Goal: Task Accomplishment & Management: Complete application form

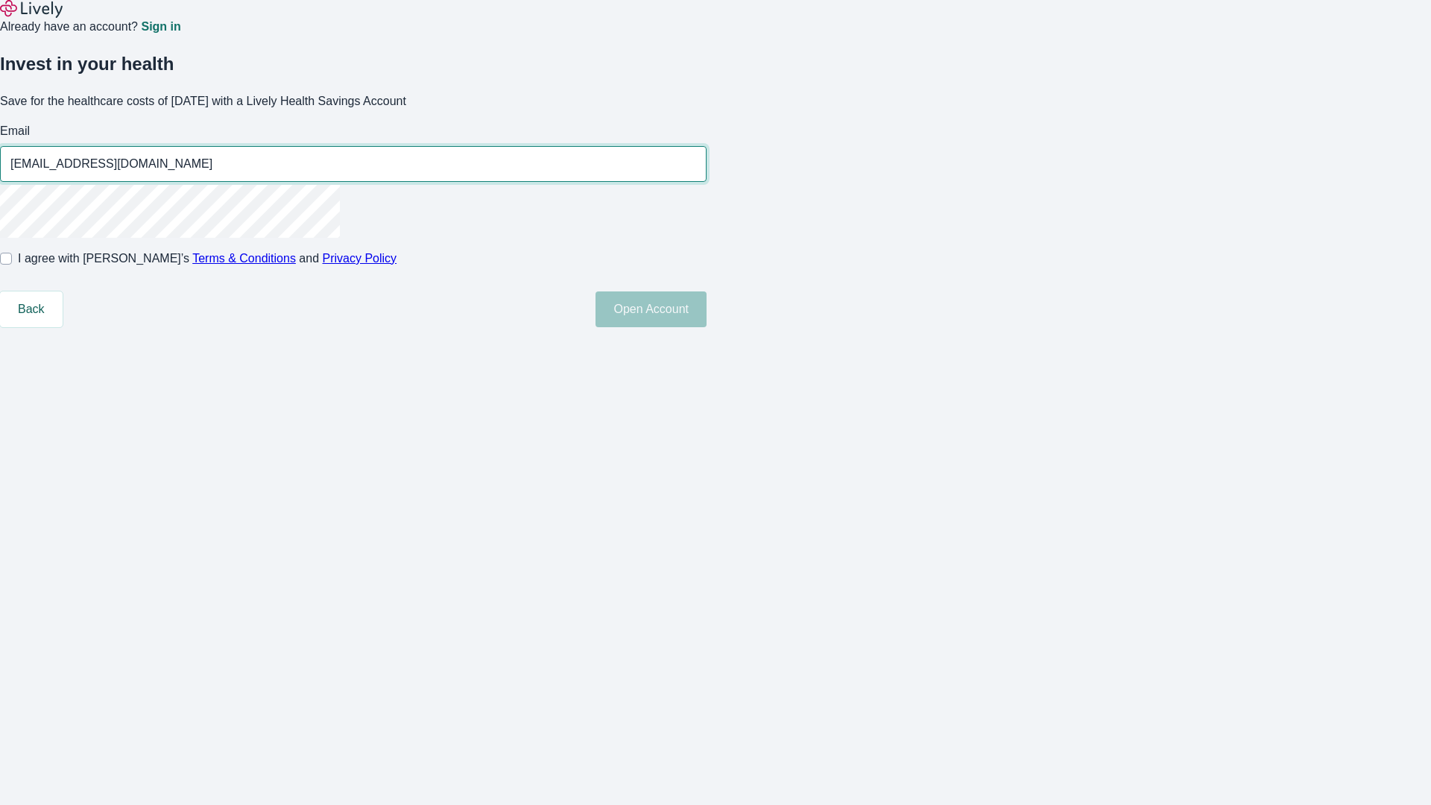
type input "[EMAIL_ADDRESS][DOMAIN_NAME]"
click at [12, 265] on input "I agree with Lively’s Terms & Conditions and Privacy Policy" at bounding box center [6, 259] width 12 height 12
checkbox input "true"
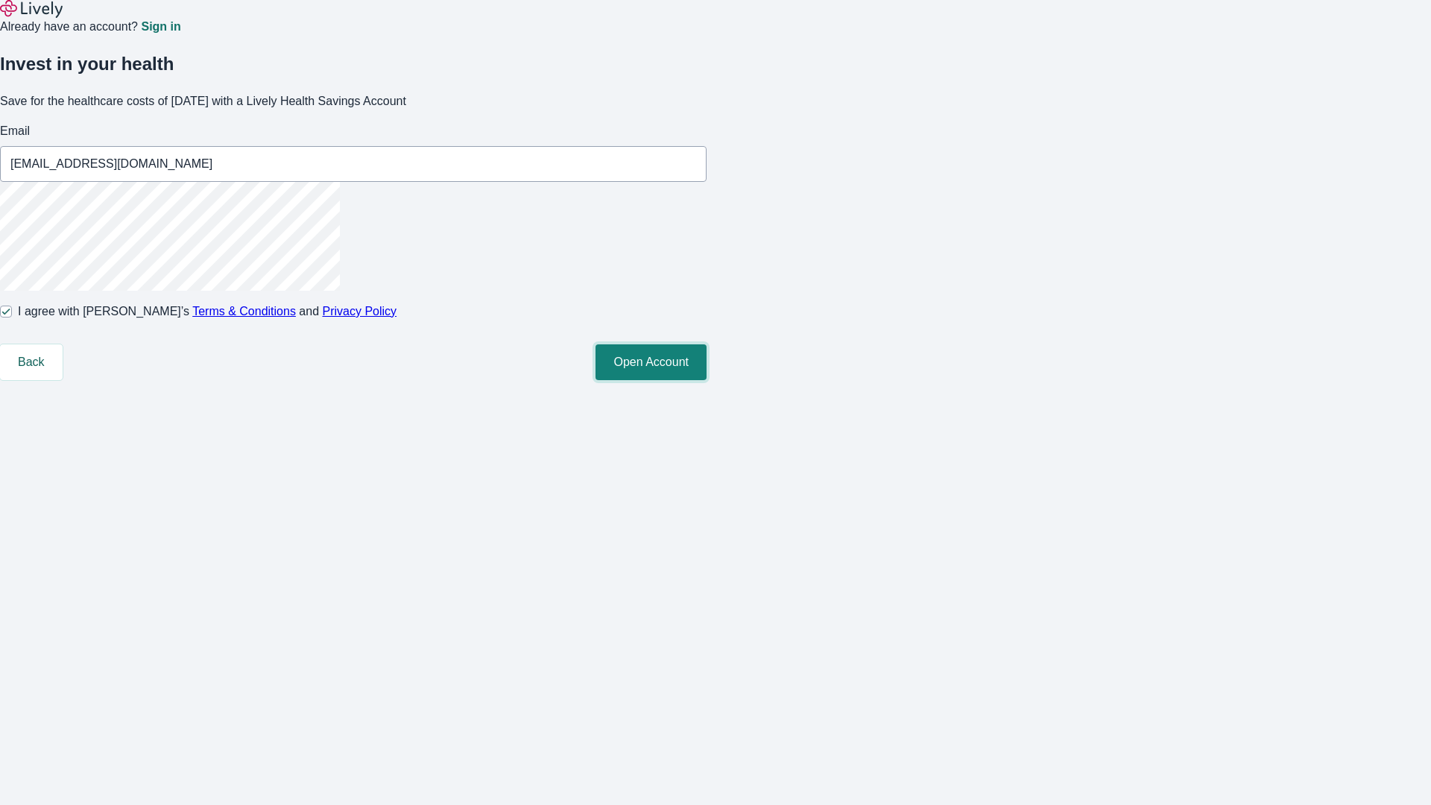
click at [707, 380] on button "Open Account" at bounding box center [651, 362] width 111 height 36
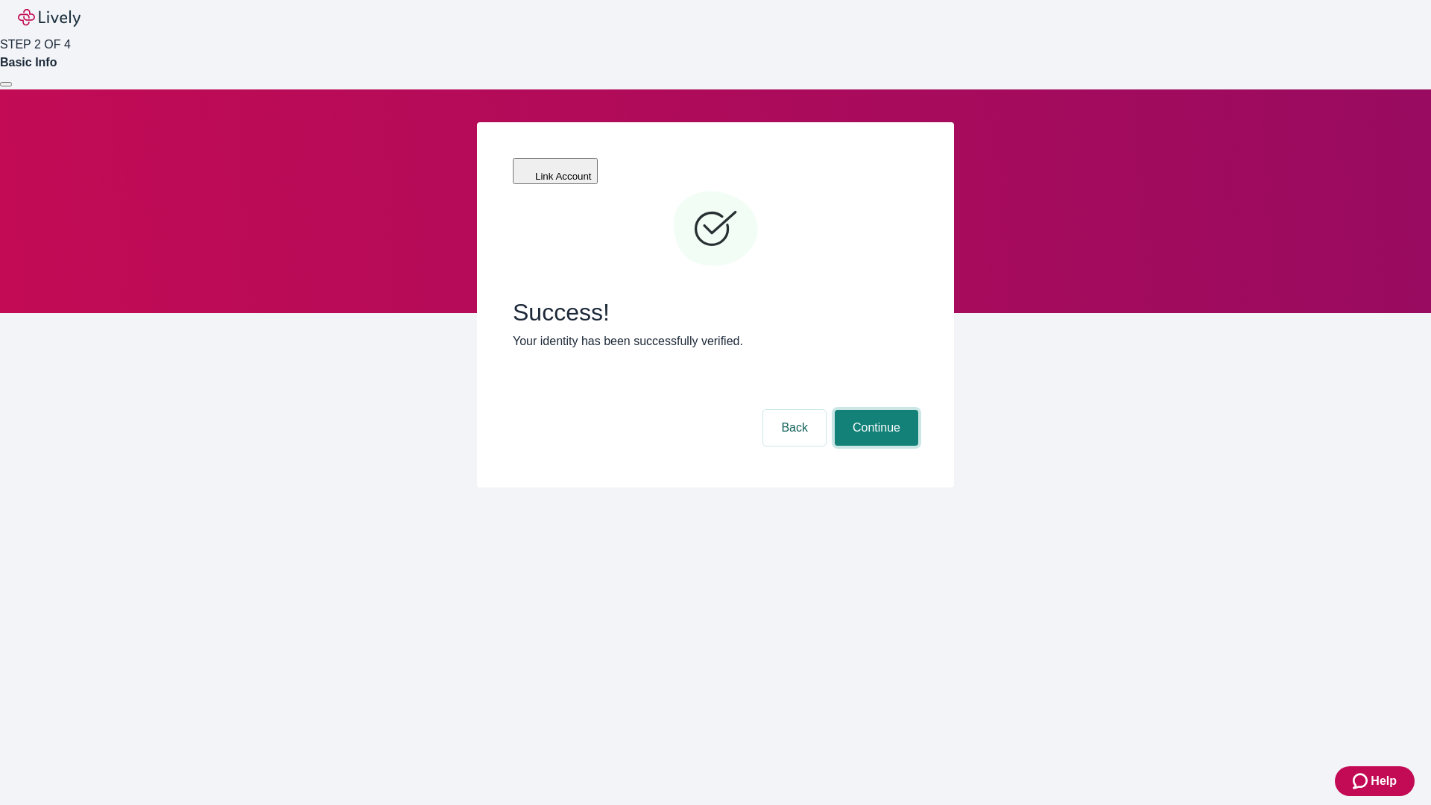
click at [874, 410] on button "Continue" at bounding box center [876, 428] width 83 height 36
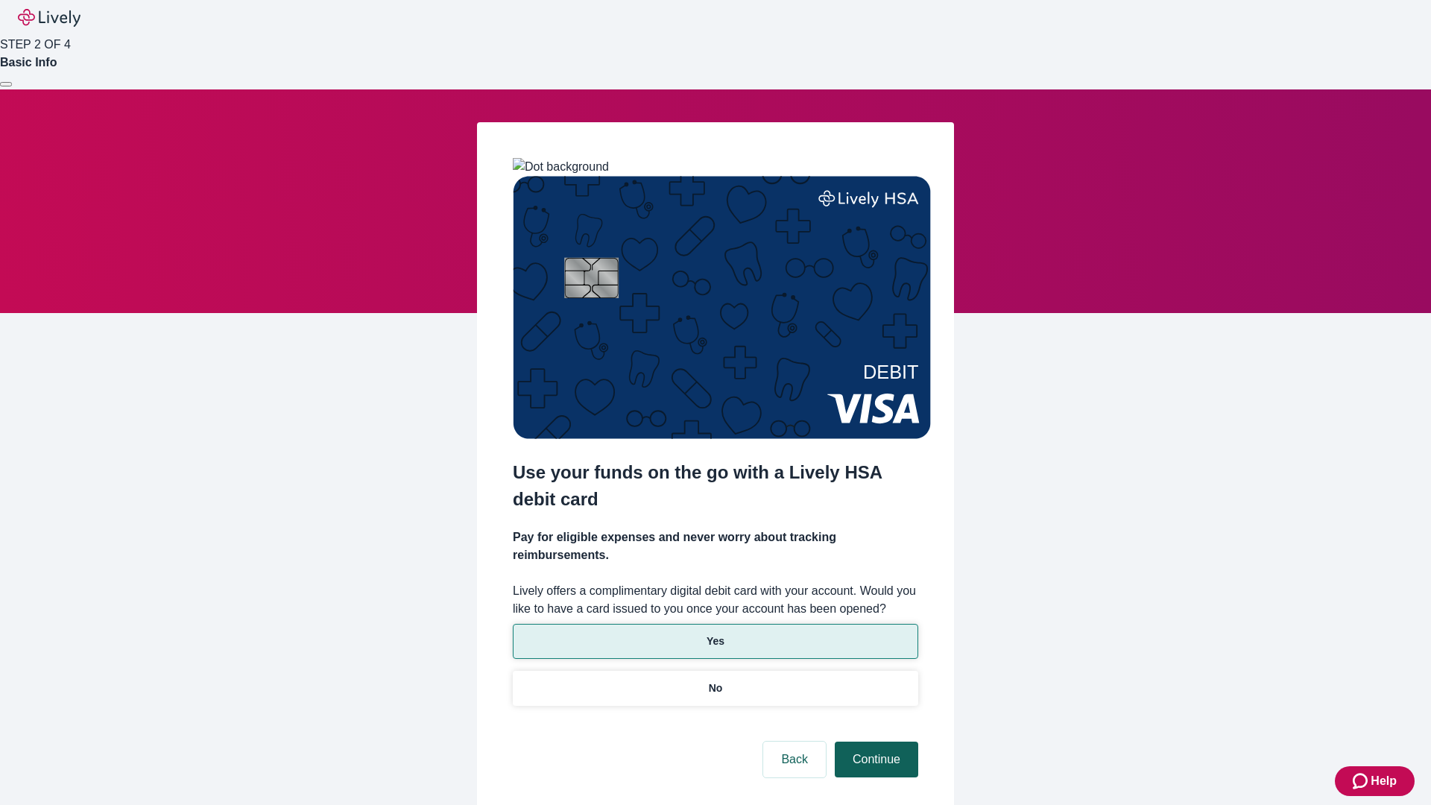
click at [715, 634] on p "Yes" at bounding box center [716, 642] width 18 height 16
click at [874, 742] on button "Continue" at bounding box center [876, 760] width 83 height 36
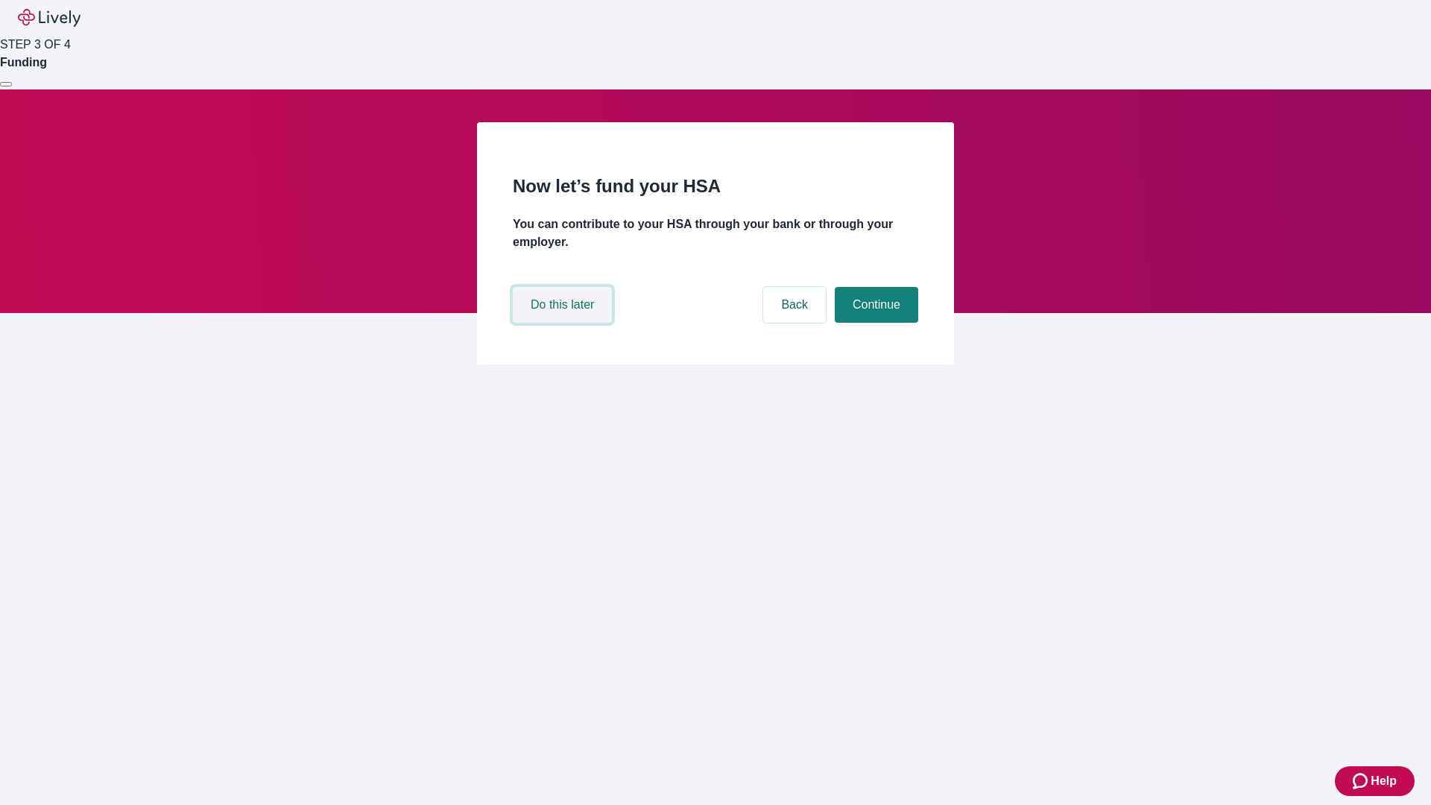
click at [564, 323] on button "Do this later" at bounding box center [562, 305] width 99 height 36
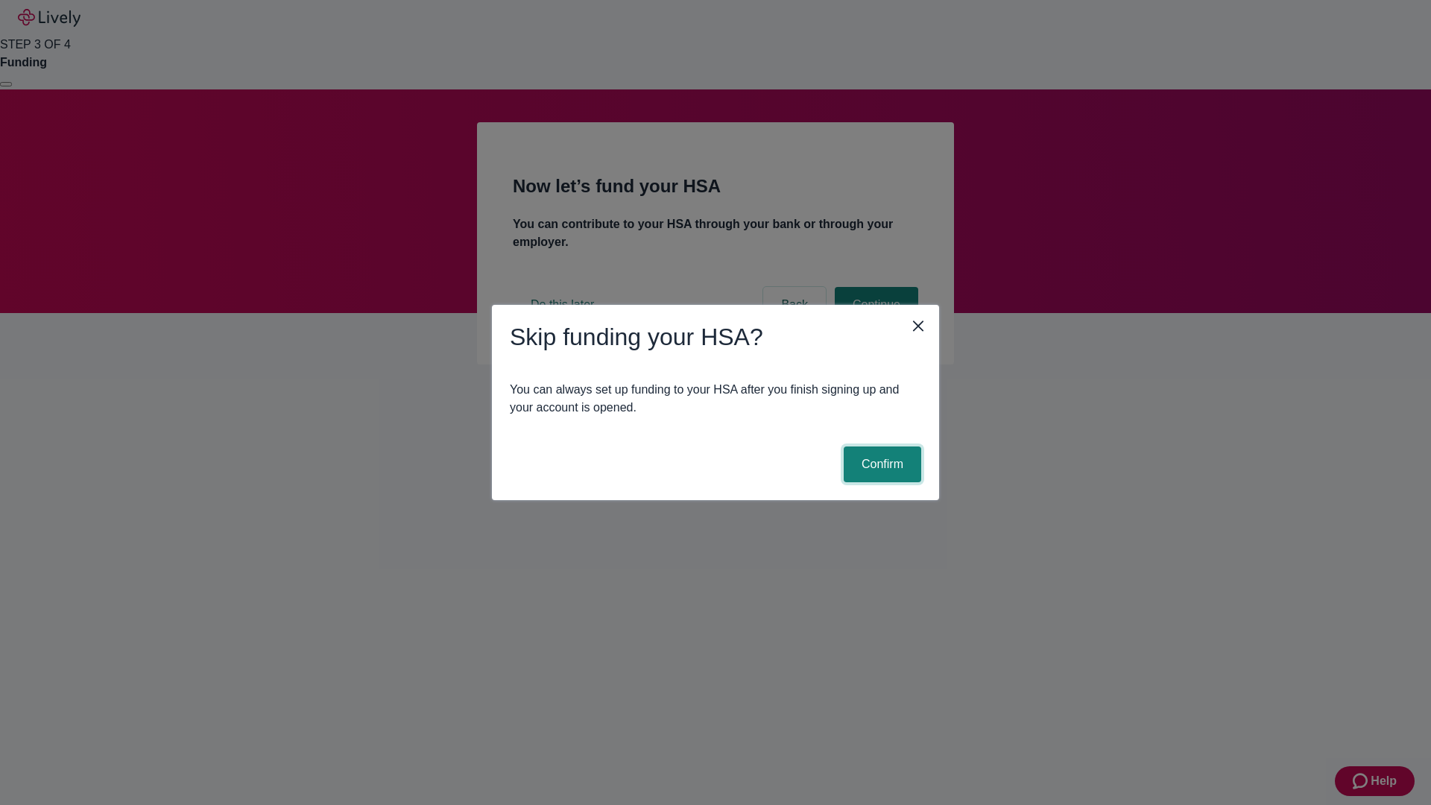
click at [880, 464] on button "Confirm" at bounding box center [883, 464] width 78 height 36
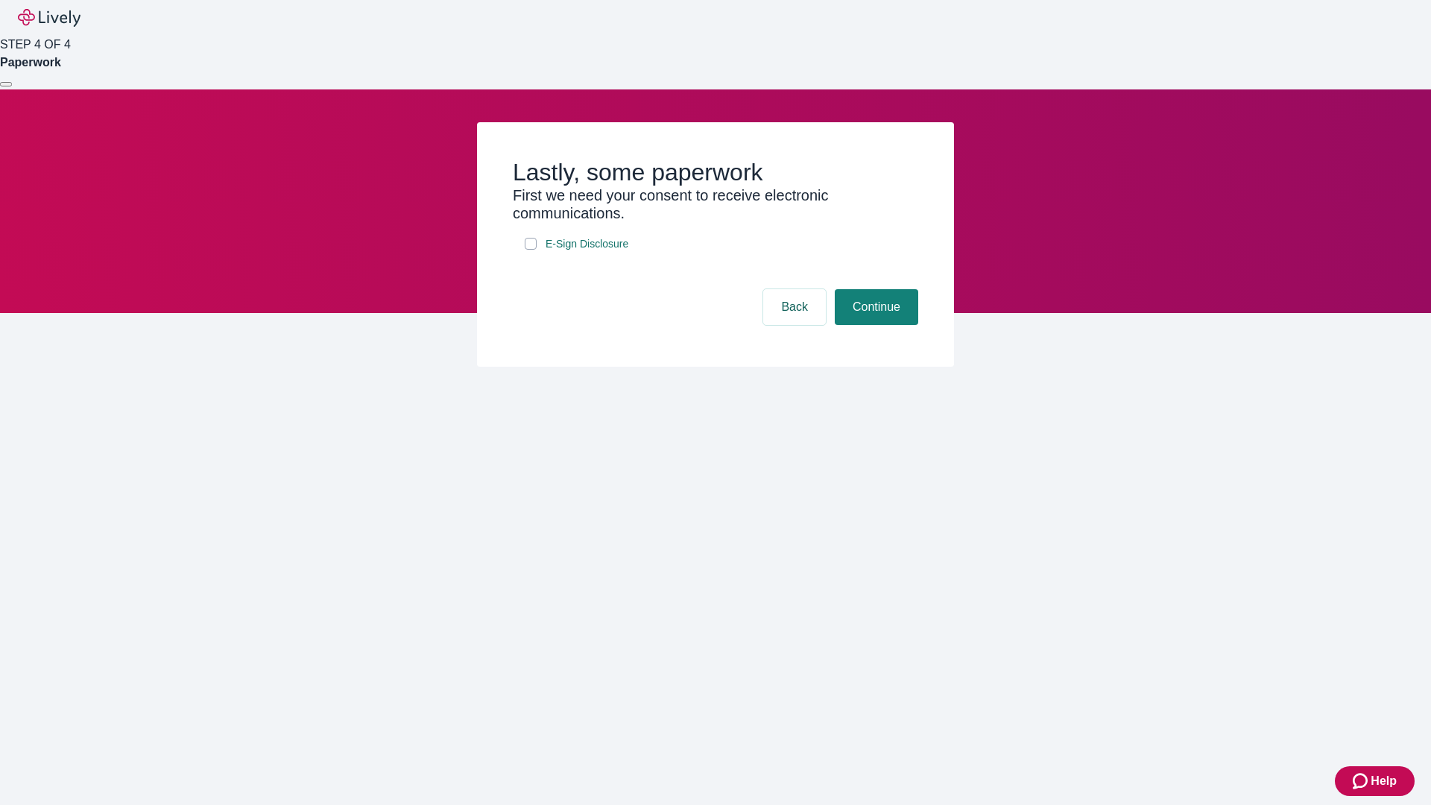
click at [531, 250] on input "E-Sign Disclosure" at bounding box center [531, 244] width 12 height 12
checkbox input "true"
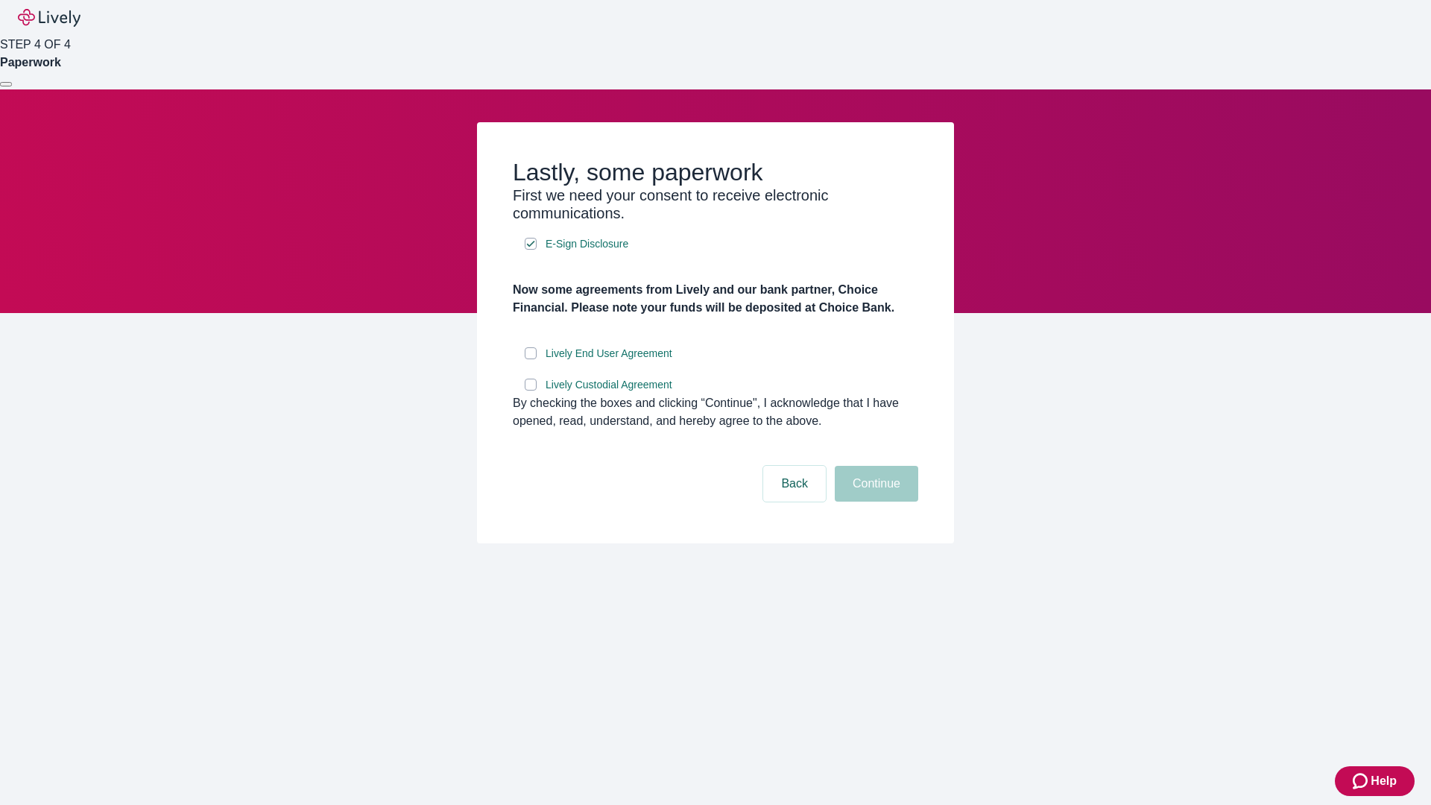
click at [531, 359] on input "Lively End User Agreement" at bounding box center [531, 353] width 12 height 12
checkbox input "true"
click at [531, 391] on input "Lively Custodial Agreement" at bounding box center [531, 385] width 12 height 12
checkbox input "true"
click at [874, 502] on button "Continue" at bounding box center [876, 484] width 83 height 36
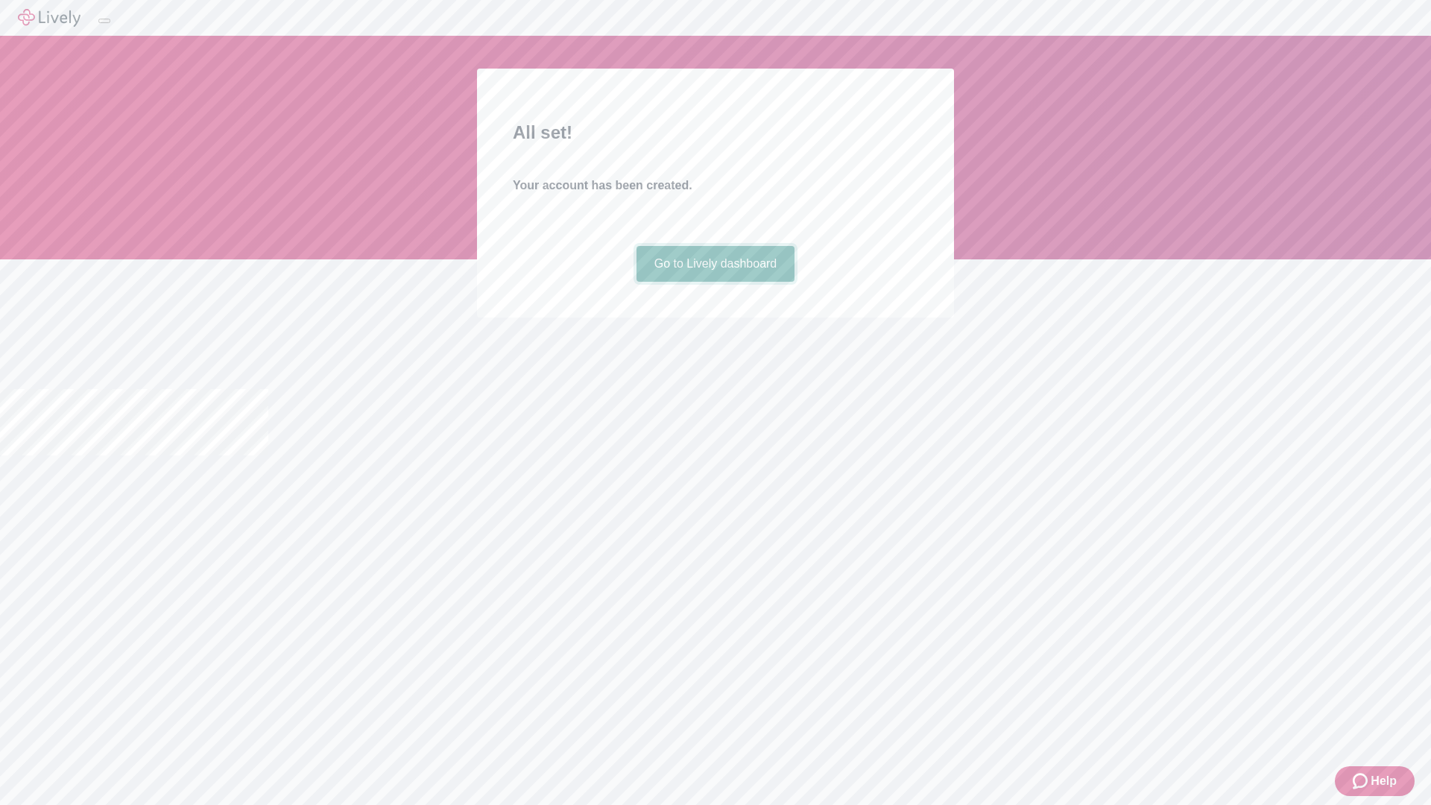
click at [715, 282] on link "Go to Lively dashboard" at bounding box center [716, 264] width 159 height 36
